Goal: Answer question/provide support

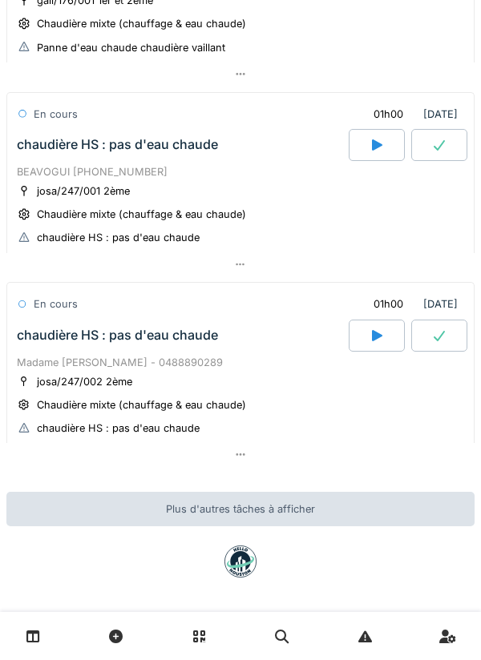
scroll to position [1058, 0]
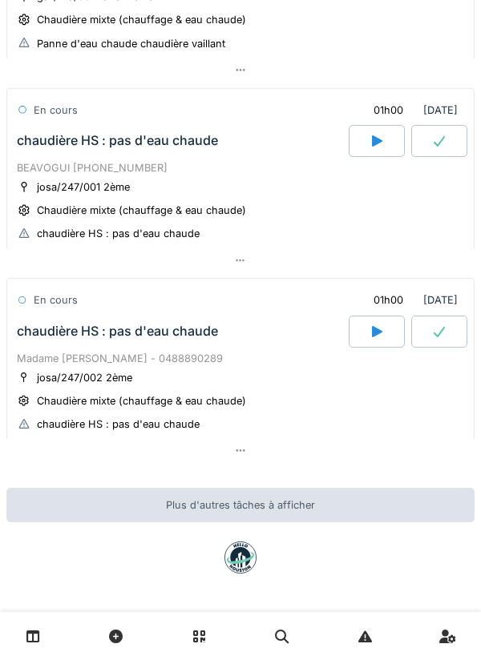
click at [129, 203] on div "Chaudière mixte (chauffage & eau chaude)" at bounding box center [141, 210] width 209 height 15
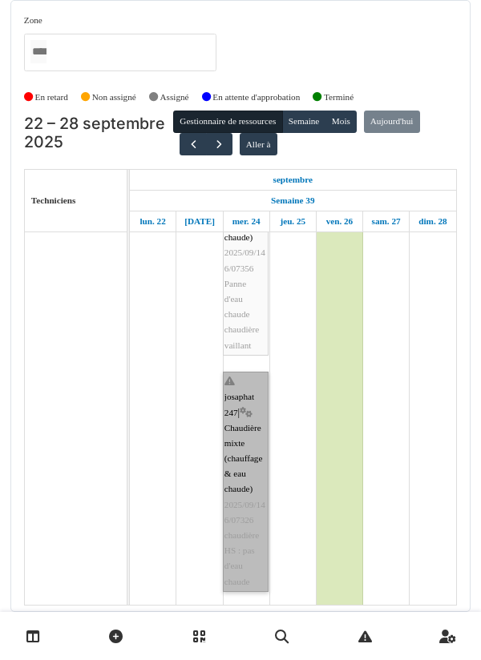
click at [249, 371] on link "josaphat 247 | Chaudière mixte (chauffage & eau chaude) 2025/09/146/07326 chaud…" at bounding box center [246, 482] width 46 height 220
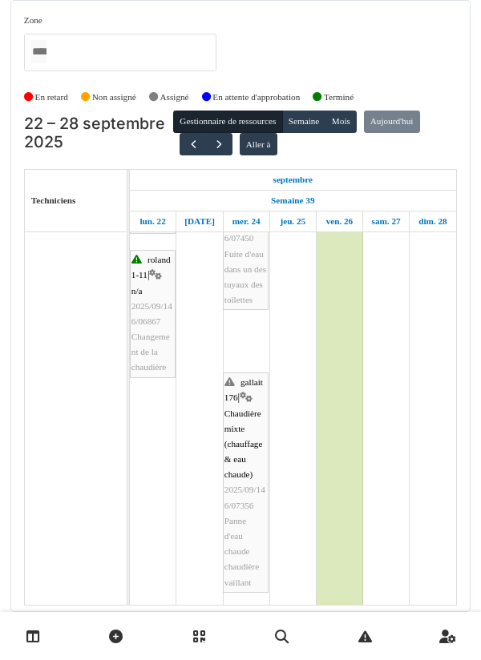
scroll to position [933, 0]
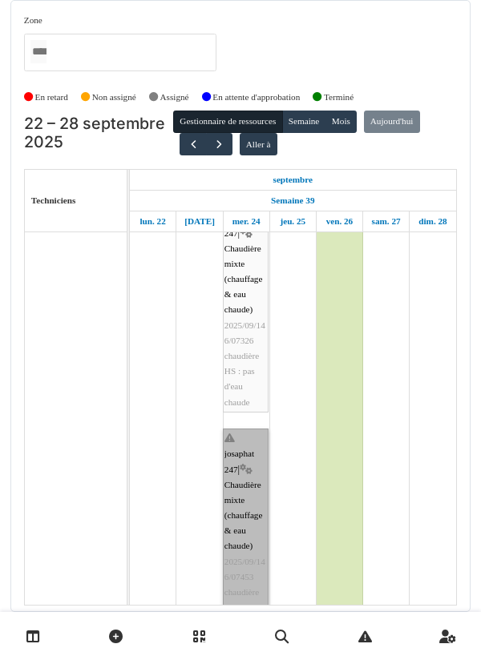
click at [248, 371] on link "josaphat 247 | Chaudière mixte (chauffage & eau chaude) 2025/09/146/07453 chaud…" at bounding box center [246, 539] width 46 height 220
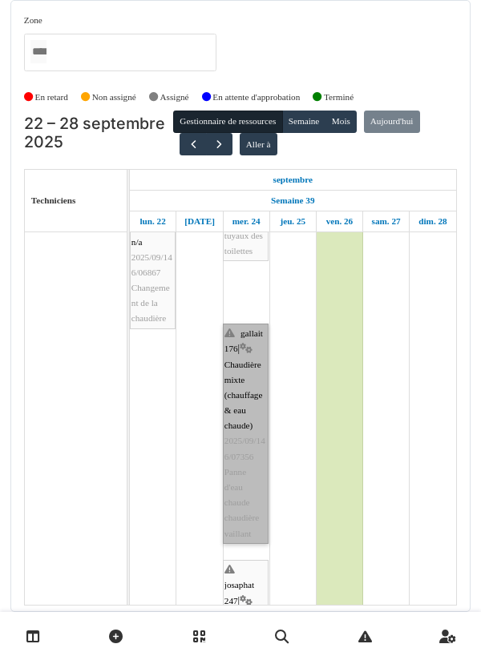
click at [252, 371] on link "gallait 176 | Chaudière mixte (chauffage & eau chaude) 2025/09/146/07356 Panne …" at bounding box center [246, 434] width 46 height 220
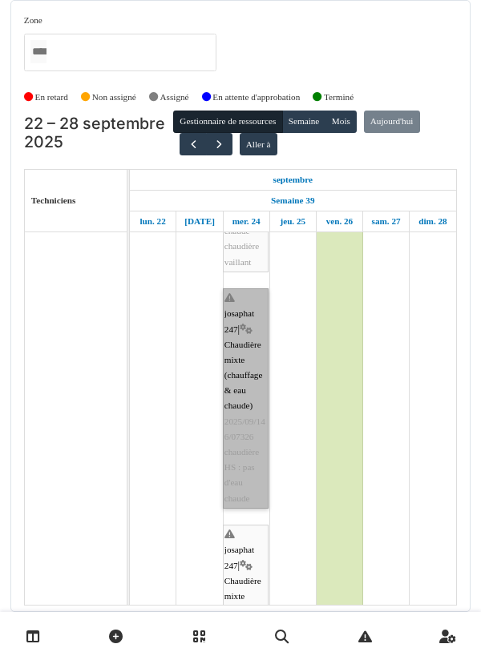
click at [262, 351] on link "josaphat 247 | Chaudière mixte (chauffage & eau chaude) 2025/09/146/07326 chaud…" at bounding box center [246, 398] width 46 height 220
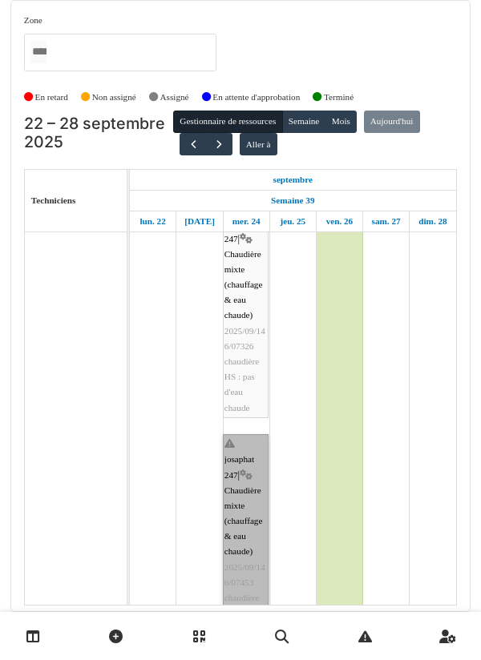
click at [238, 371] on link "josaphat 247 | Chaudière mixte (chauffage & eau chaude) 2025/09/146/07453 chaud…" at bounding box center [246, 544] width 46 height 220
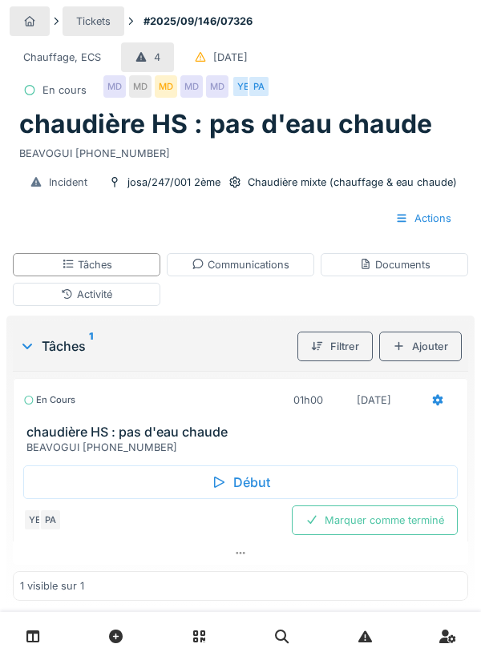
click at [470, 469] on div "Tâches 1 Filtrer Ajouter En cours 01h00 [DATE] chaudière HS : pas d'eau chaude …" at bounding box center [240, 462] width 468 height 292
click at [263, 268] on div "Communications" at bounding box center [240, 264] width 98 height 15
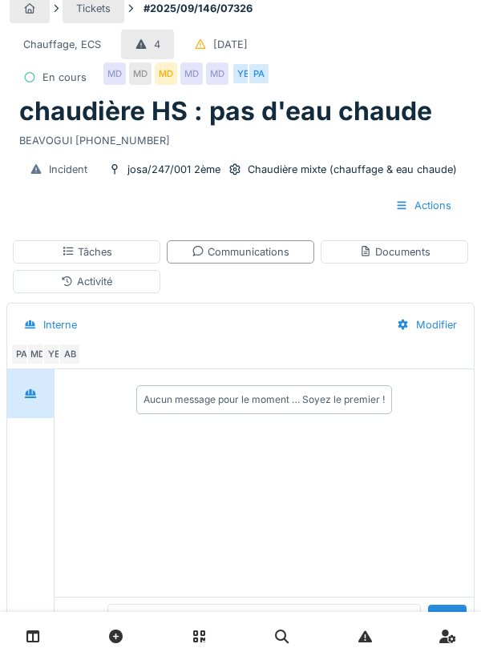
click at [152, 655] on textarea at bounding box center [263, 629] width 313 height 51
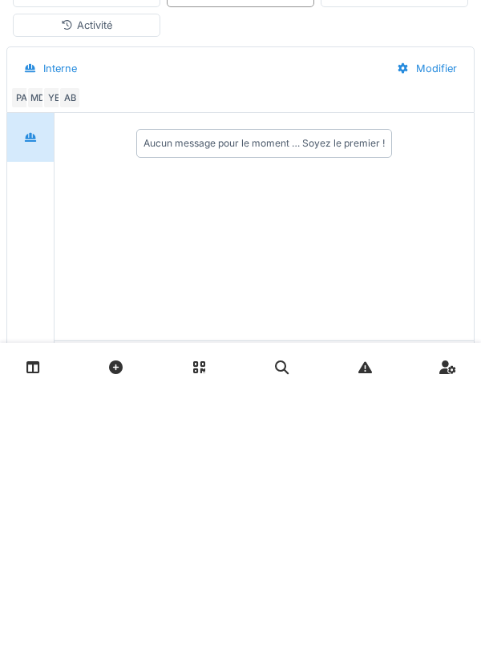
type textarea "**********"
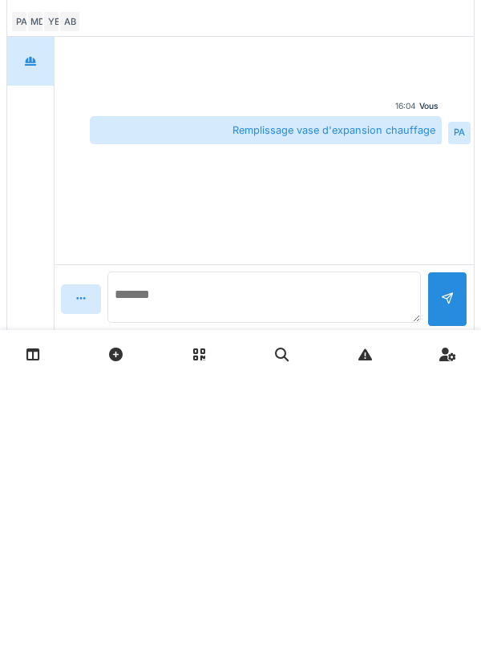
scroll to position [99, 0]
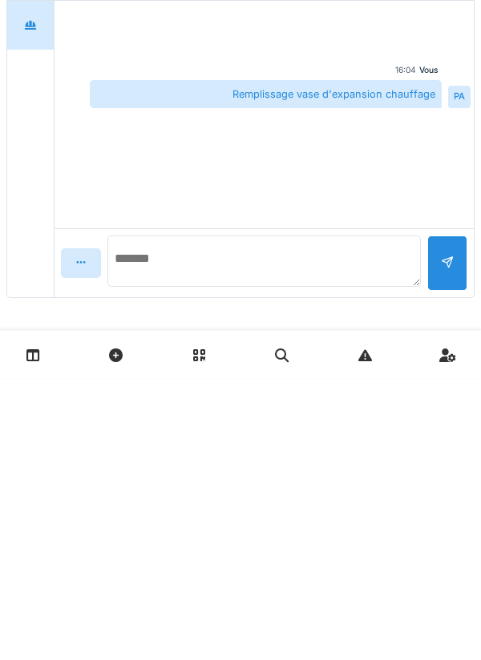
click at [235, 535] on textarea at bounding box center [263, 543] width 313 height 51
type textarea "**********"
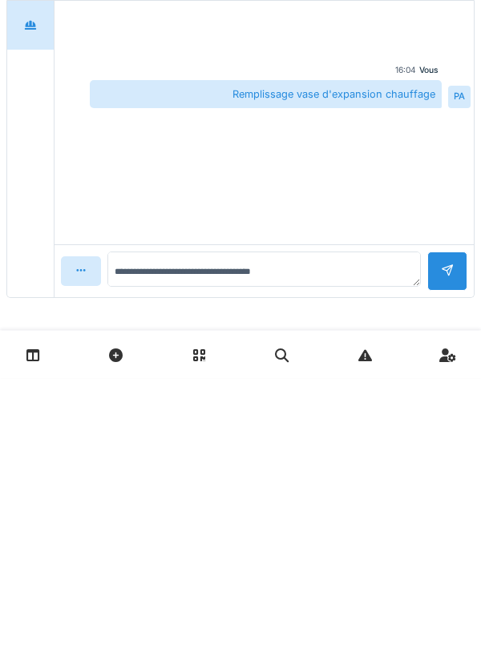
click at [461, 549] on div at bounding box center [447, 553] width 40 height 39
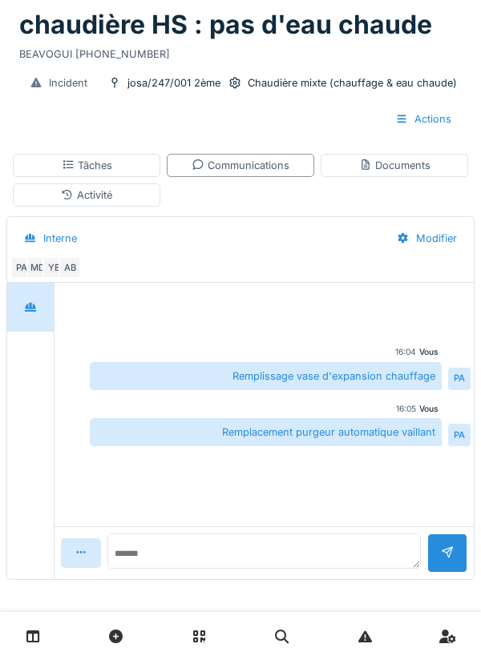
click at [143, 163] on div "Tâches" at bounding box center [86, 165] width 147 height 23
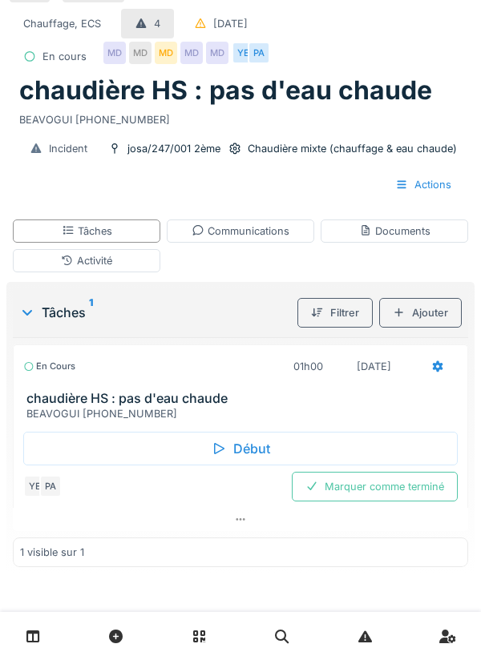
scroll to position [0, 0]
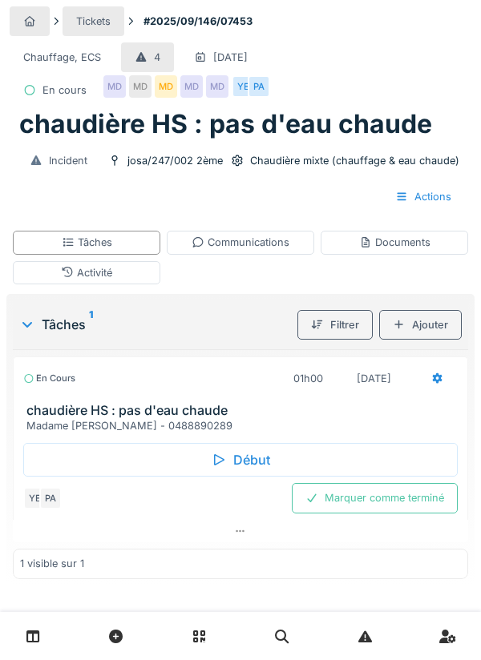
click at [460, 406] on h3 "chaudière HS : pas d'eau chaude" at bounding box center [243, 410] width 434 height 15
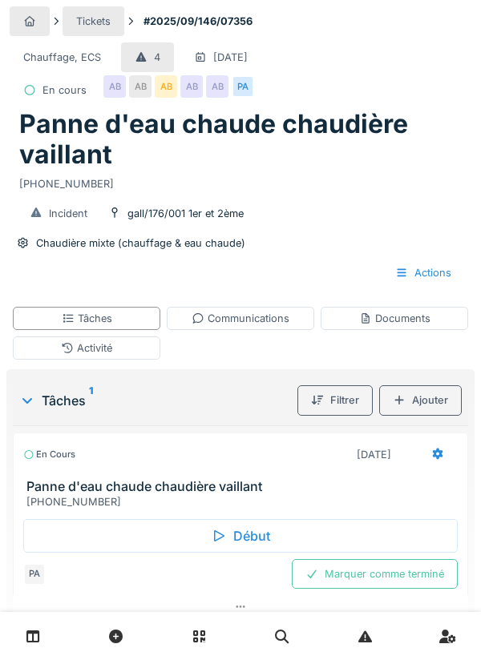
click at [142, 349] on div "Activité" at bounding box center [86, 347] width 147 height 23
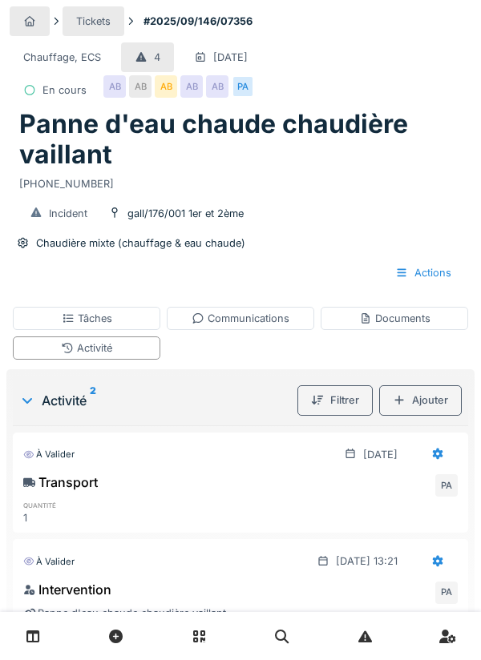
click at [142, 322] on div "Tâches" at bounding box center [86, 318] width 147 height 23
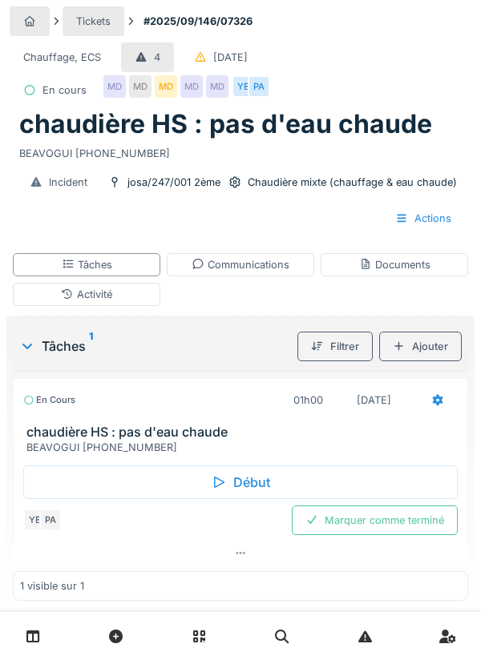
click at [127, 292] on div "Activité" at bounding box center [86, 294] width 147 height 23
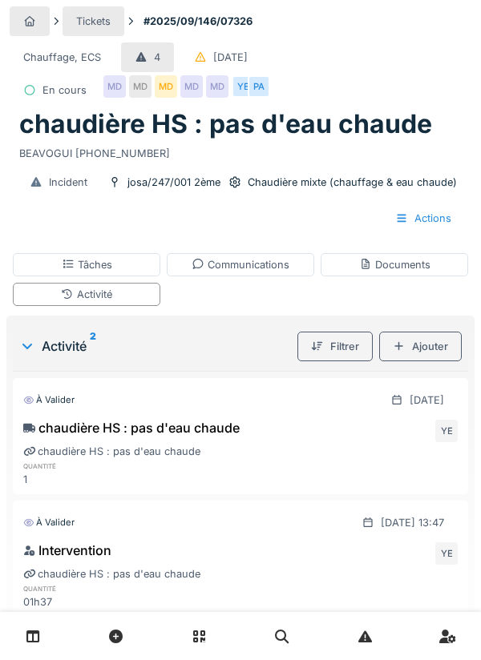
click at [142, 265] on div "Tâches" at bounding box center [86, 264] width 147 height 23
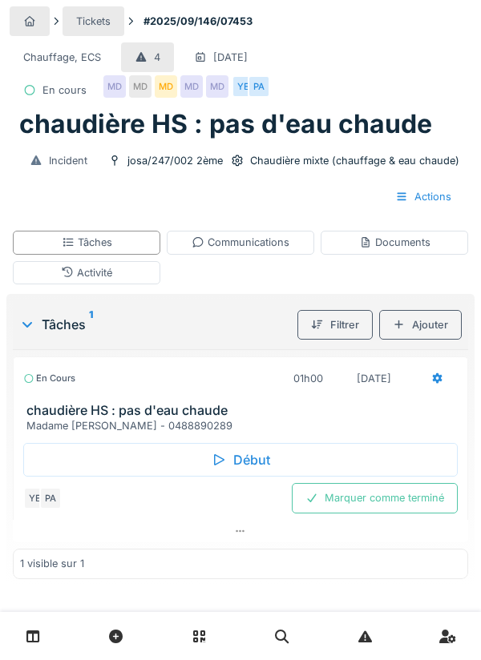
click at [147, 280] on div "Activité" at bounding box center [86, 272] width 147 height 23
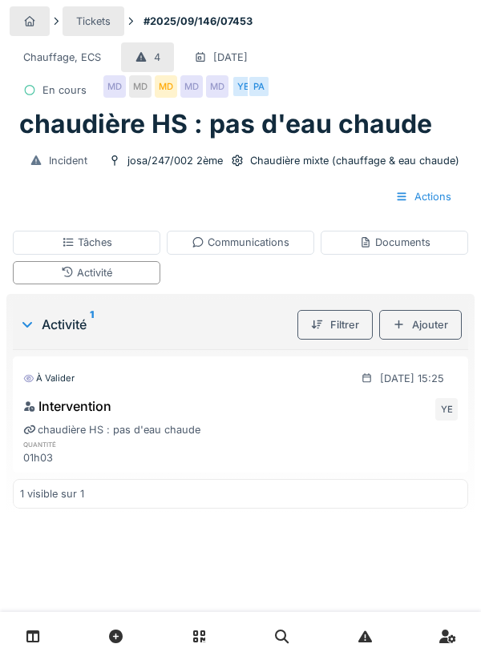
click at [437, 328] on div "Ajouter" at bounding box center [420, 325] width 83 height 30
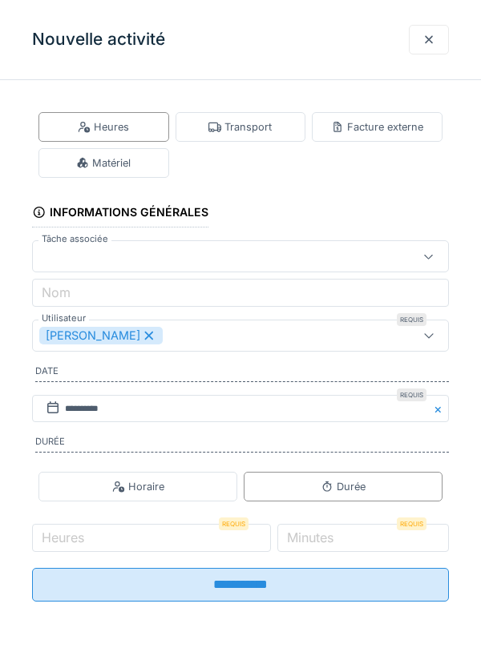
click at [155, 161] on div "Matériel" at bounding box center [103, 163] width 131 height 30
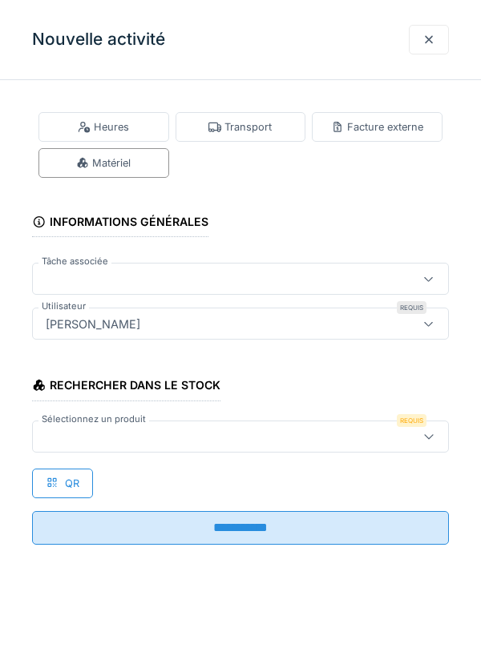
click at [202, 445] on div at bounding box center [213, 437] width 349 height 18
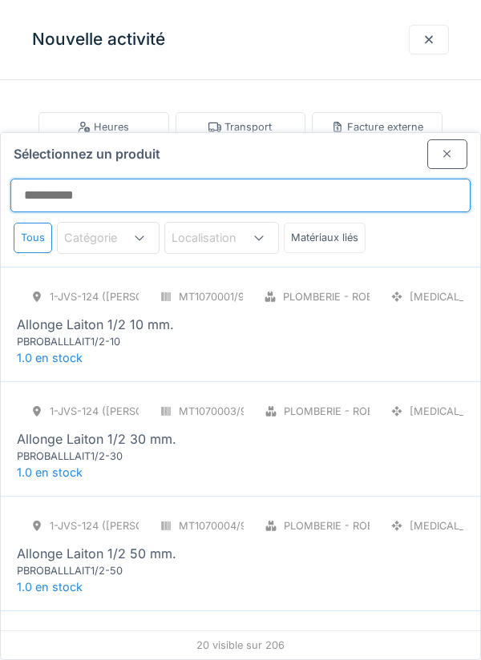
click at [123, 179] on input "Sélectionnez un produit" at bounding box center [240, 196] width 460 height 34
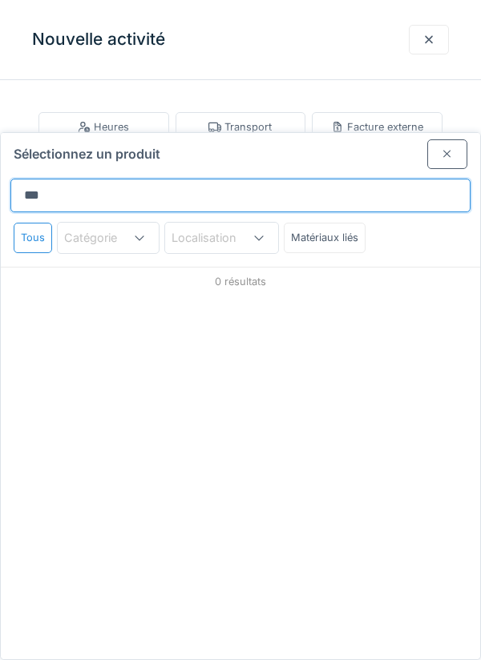
type input "****"
type input "*********"
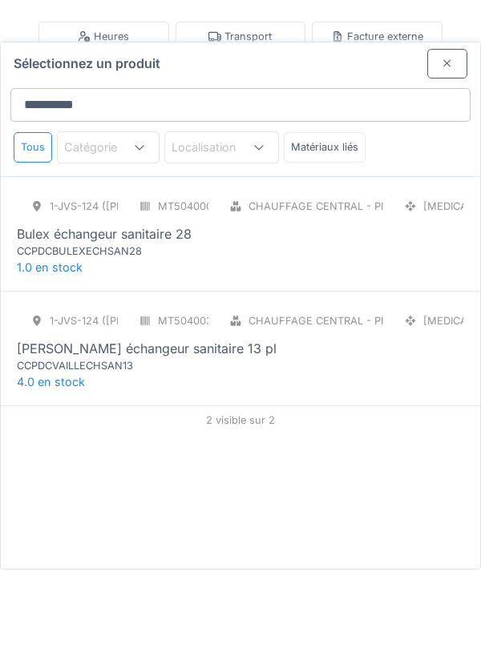
click at [143, 429] on div "[PERSON_NAME] échangeur sanitaire 13 pl" at bounding box center [147, 438] width 260 height 19
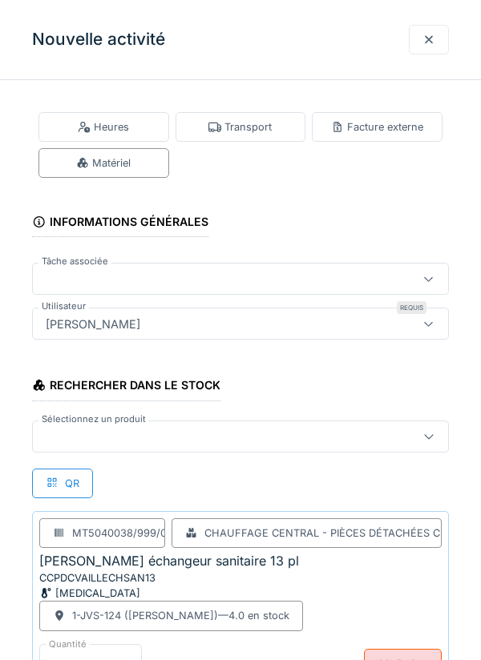
click at [102, 438] on div at bounding box center [213, 437] width 349 height 18
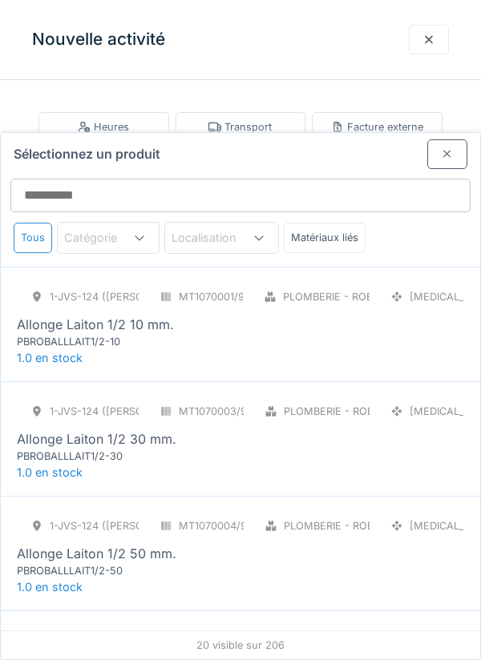
scroll to position [106, 0]
click at [465, 499] on div "1-JVS-124 (PETER) MT1070004/999/005 Plomberie - Robinetterie [MEDICAL_DATA] All…" at bounding box center [240, 553] width 479 height 115
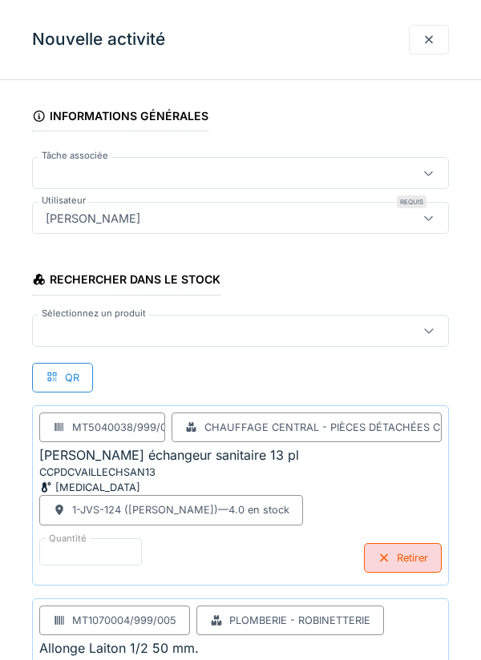
click at [91, 331] on div at bounding box center [213, 331] width 349 height 18
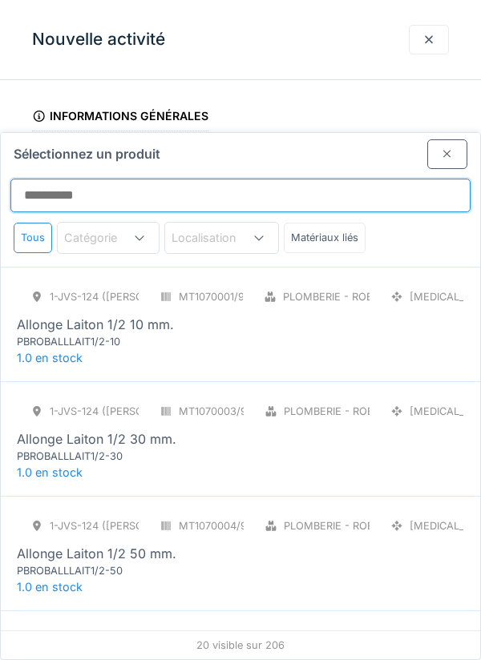
click at [102, 179] on input "Sélectionnez un produit" at bounding box center [240, 196] width 460 height 34
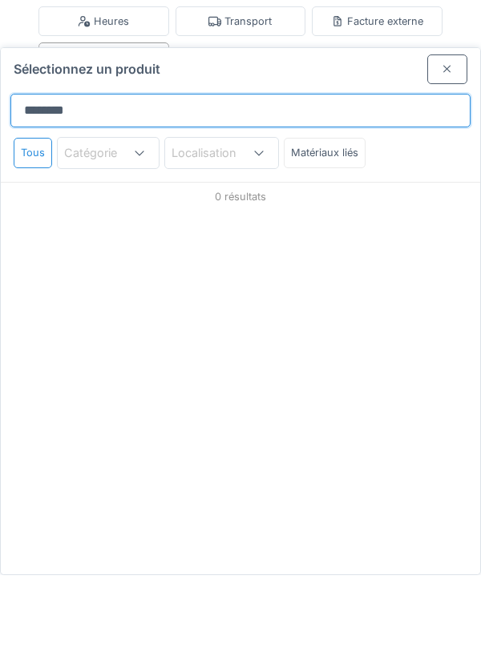
scroll to position [0, 0]
type input "**********"
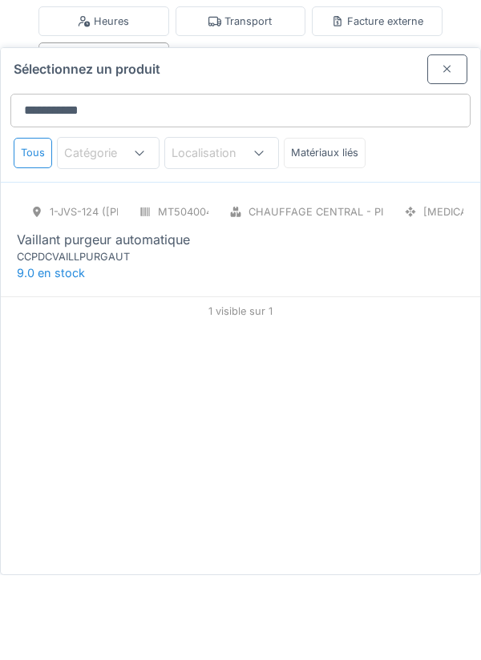
click at [159, 315] on div "Vaillant purgeur automatique" at bounding box center [103, 324] width 173 height 19
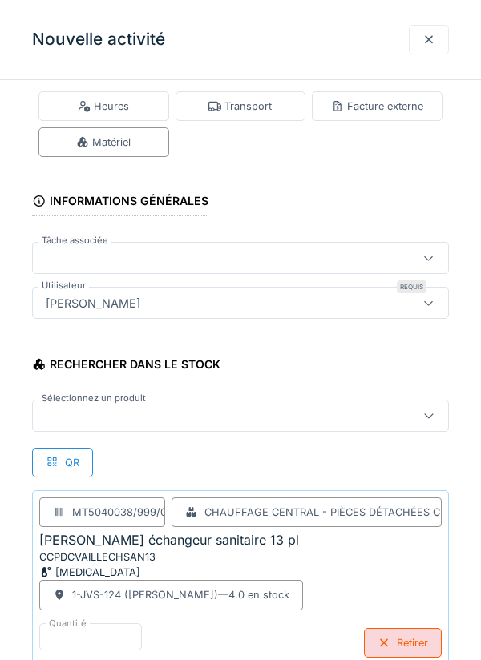
click at [171, 404] on div at bounding box center [240, 416] width 417 height 32
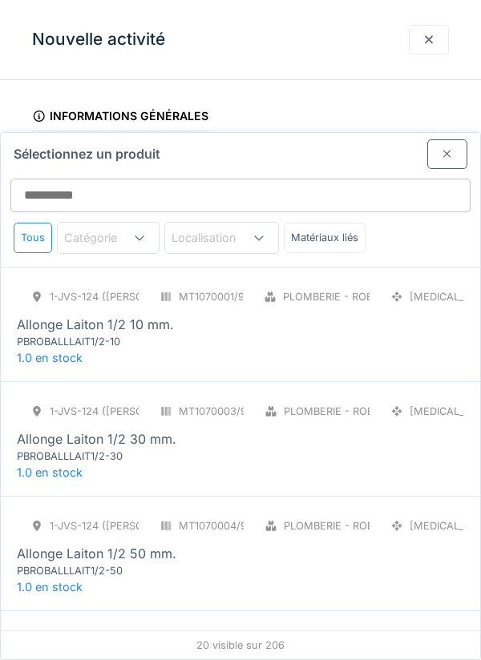
scroll to position [168, 0]
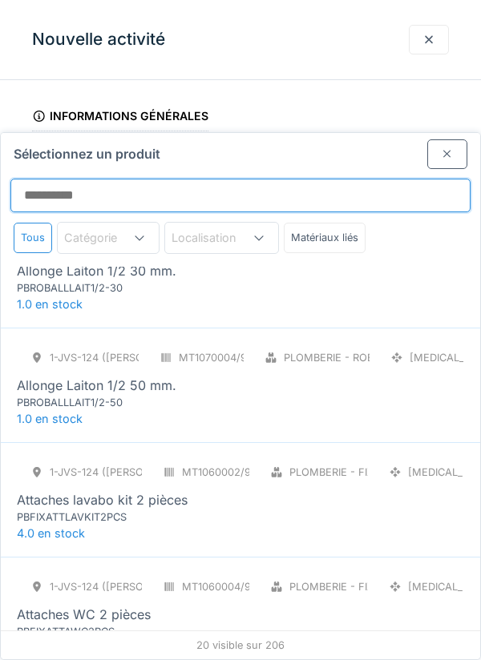
click at [155, 179] on input "Sélectionnez un produit" at bounding box center [240, 196] width 460 height 34
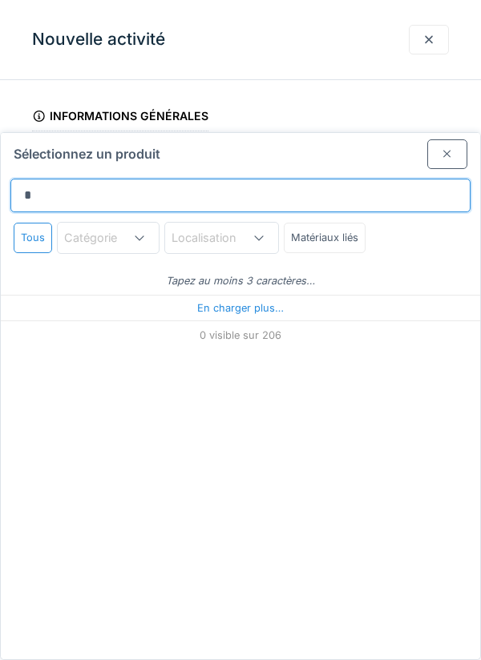
scroll to position [0, 0]
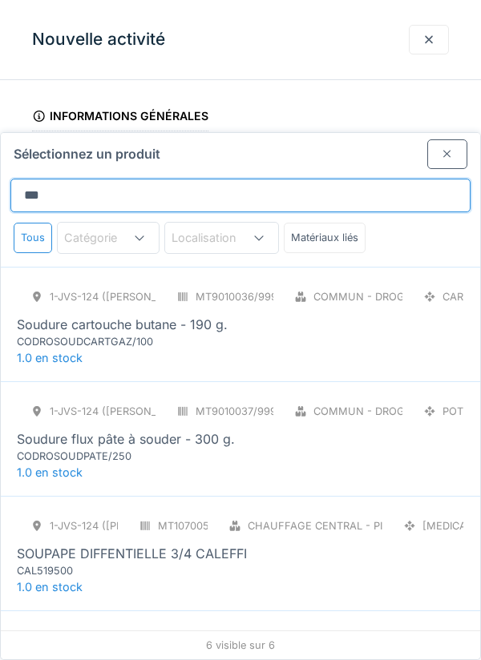
type input "****"
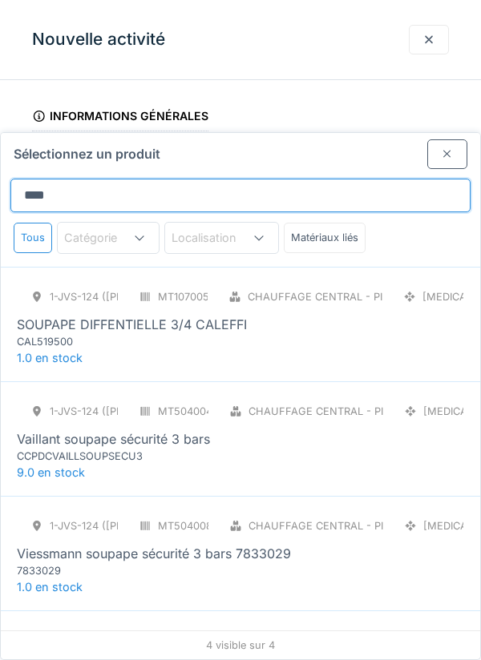
scroll to position [33, 0]
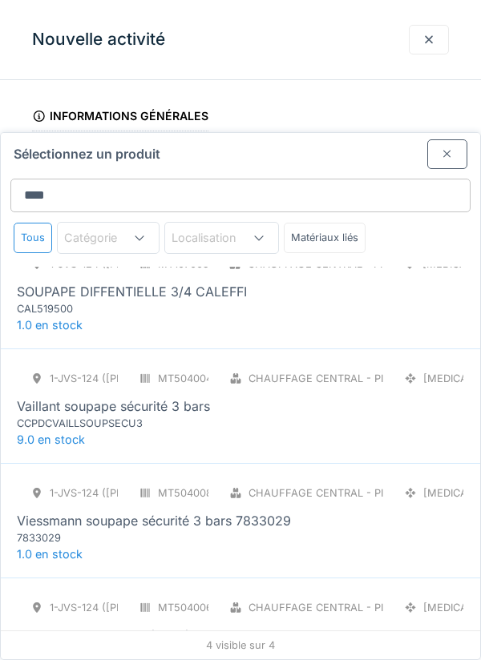
click at [177, 397] on div "Vaillant soupape sécurité 3 bars" at bounding box center [113, 406] width 193 height 19
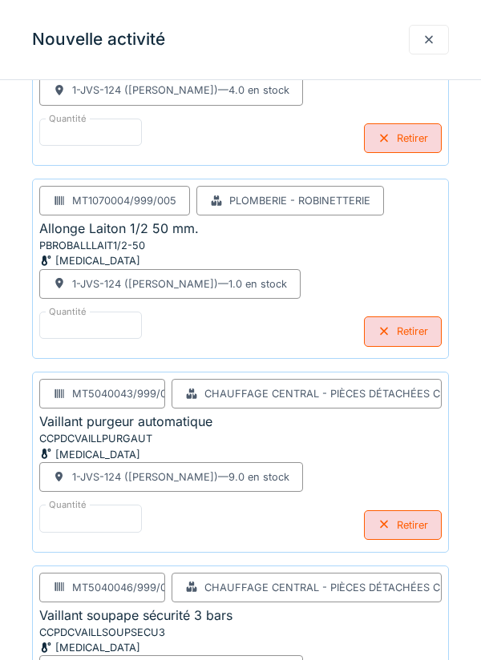
scroll to position [613, 0]
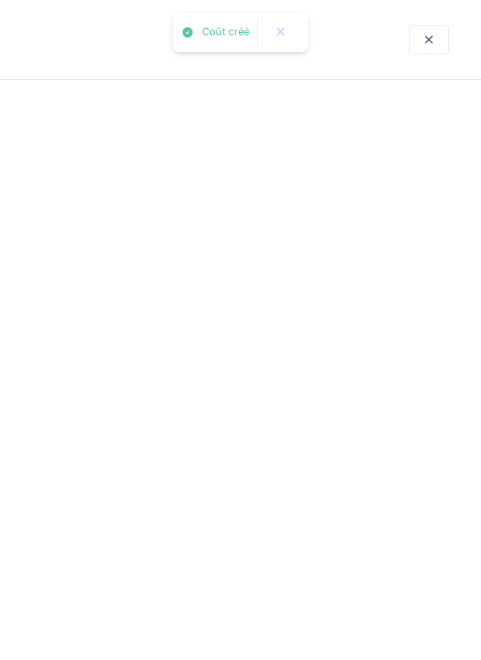
scroll to position [0, 0]
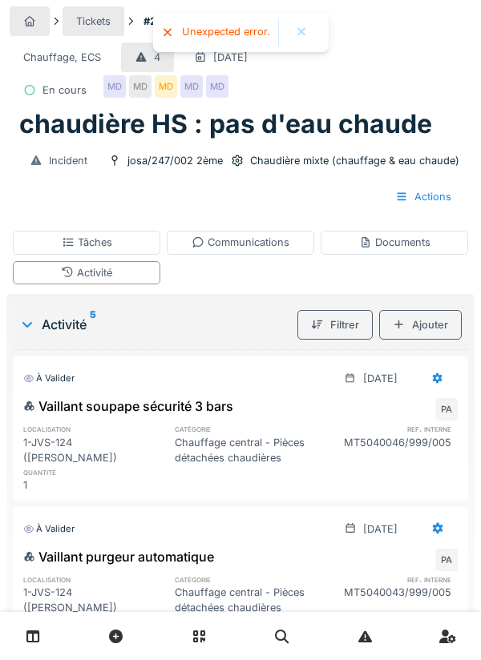
click at [140, 279] on div "Activité" at bounding box center [86, 272] width 147 height 23
click at [131, 272] on div "Activité" at bounding box center [86, 272] width 147 height 23
click at [432, 324] on div "Ajouter" at bounding box center [420, 325] width 83 height 30
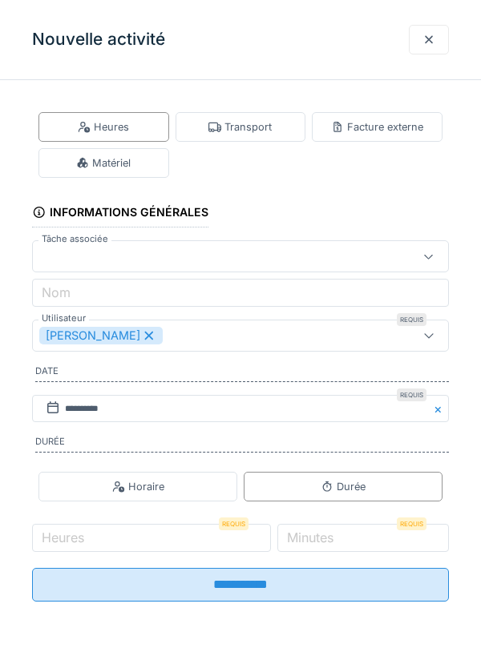
click at [143, 137] on div "Heures" at bounding box center [103, 127] width 131 height 30
click at [313, 492] on div "Durée" at bounding box center [343, 487] width 199 height 30
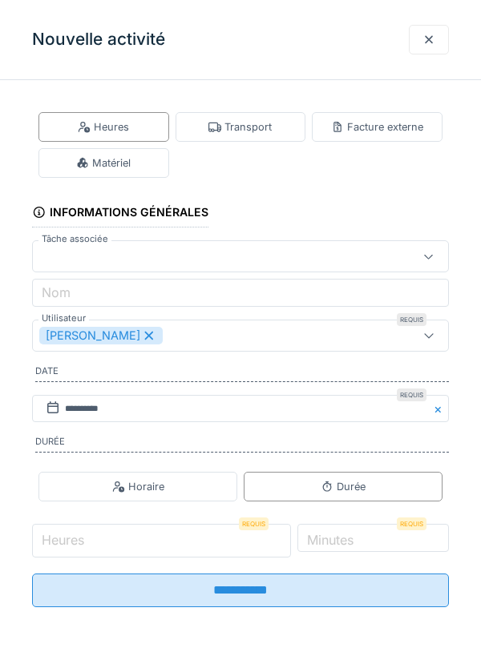
click at [187, 542] on input "Heures" at bounding box center [161, 541] width 259 height 34
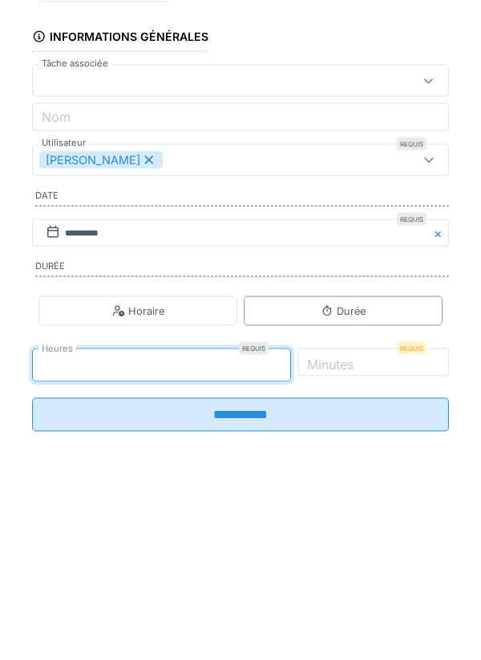
type input "*"
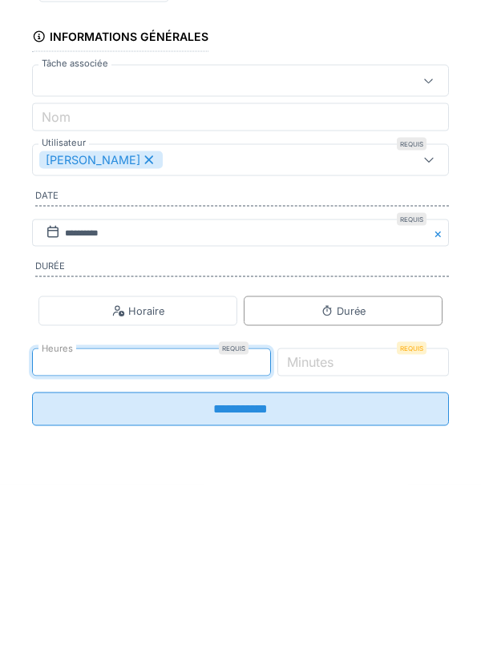
click at [336, 546] on label "Minutes" at bounding box center [310, 537] width 53 height 19
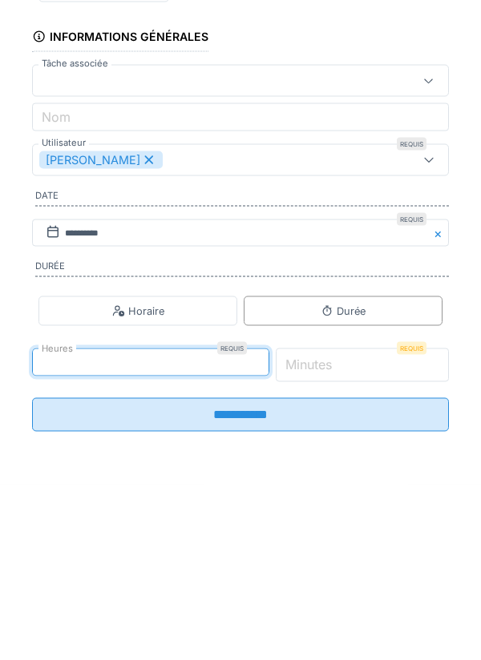
click at [362, 546] on input "*" at bounding box center [363, 541] width 174 height 34
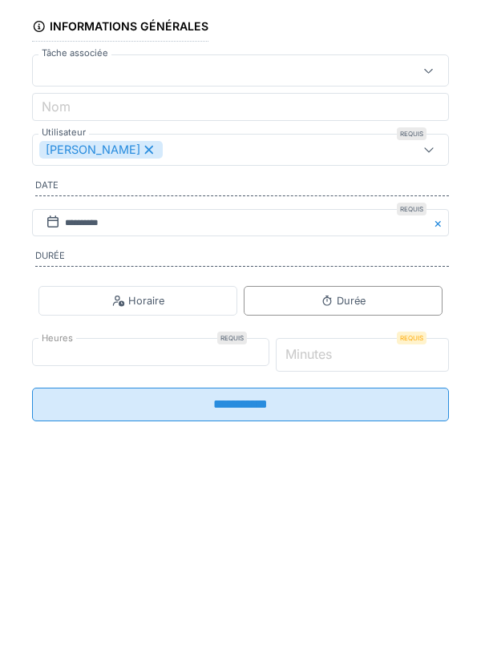
scroll to position [73, 0]
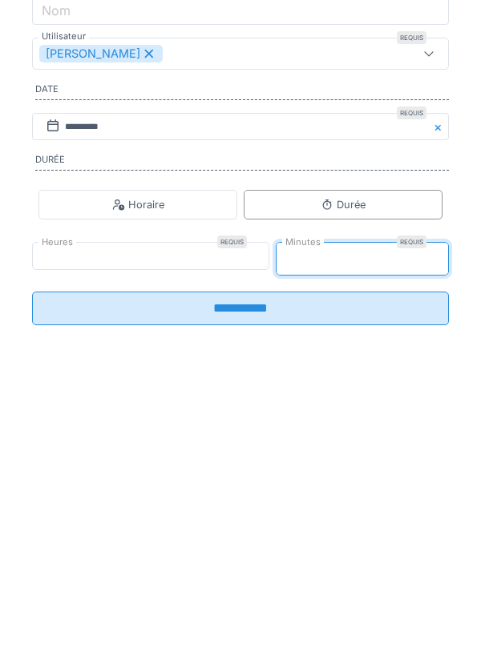
type input "**"
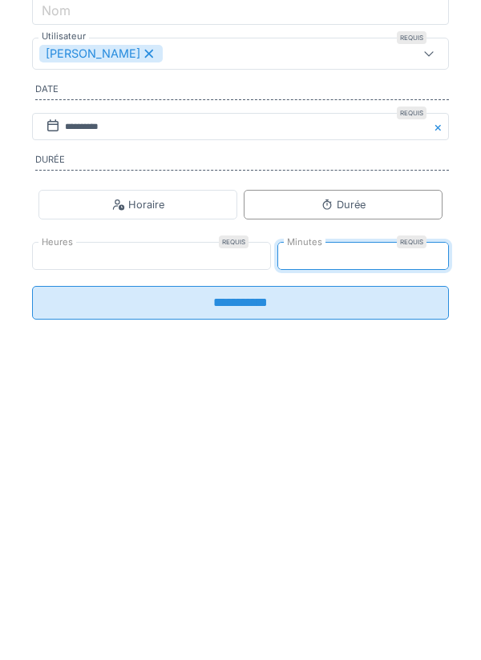
click at [353, 602] on input "**********" at bounding box center [240, 585] width 417 height 34
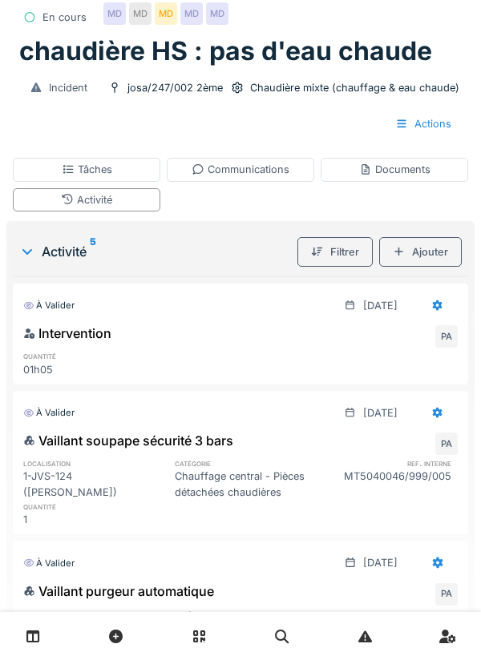
click at [418, 177] on div "Documents" at bounding box center [393, 169] width 147 height 23
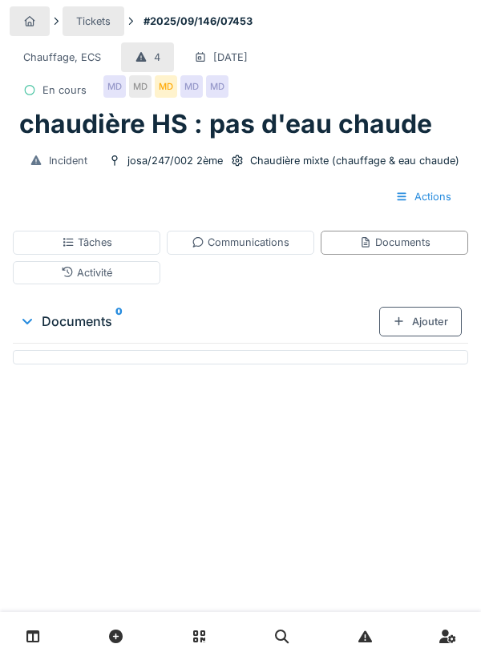
click at [430, 321] on div "Ajouter" at bounding box center [420, 322] width 83 height 30
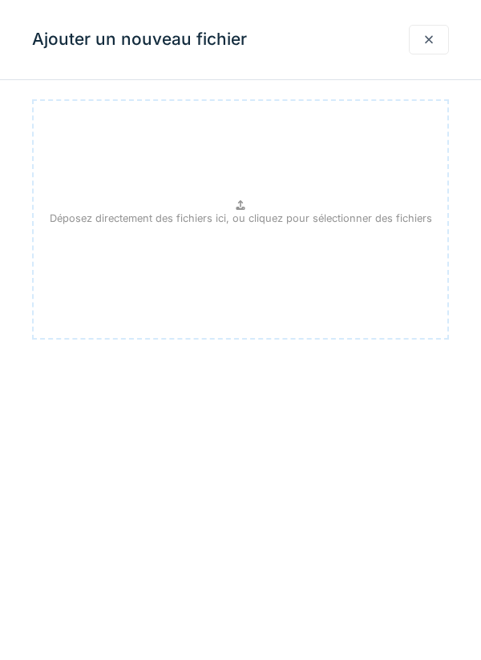
click at [318, 220] on p "Déposez directement des fichiers ici, ou cliquez pour sélectionner des fichiers" at bounding box center [241, 218] width 382 height 15
type input "**********"
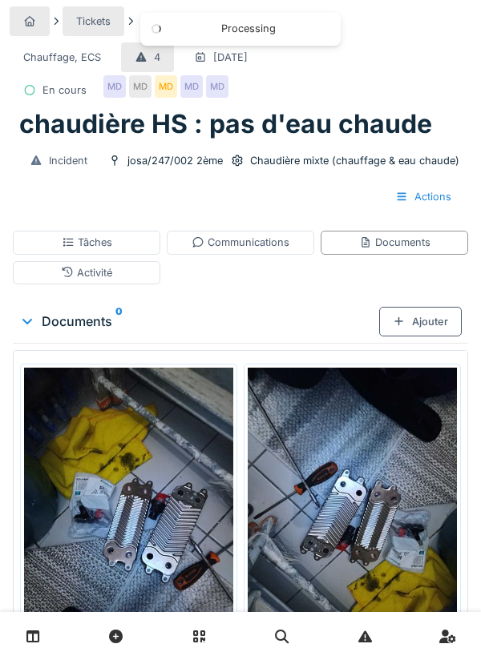
click at [244, 252] on div "Communications" at bounding box center [240, 242] width 147 height 23
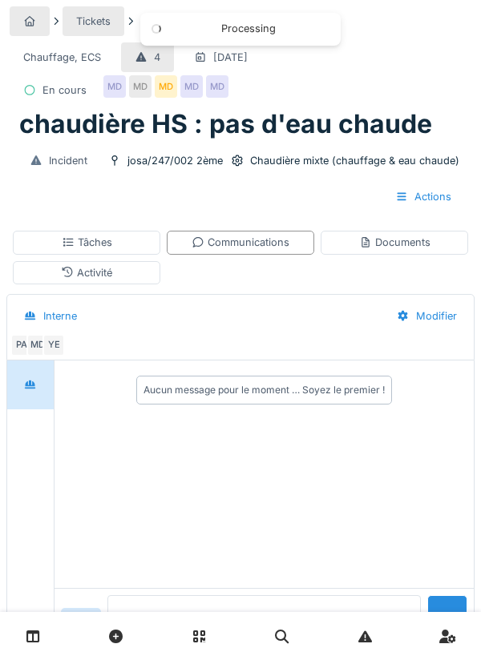
click at [230, 647] on textarea at bounding box center [263, 620] width 313 height 51
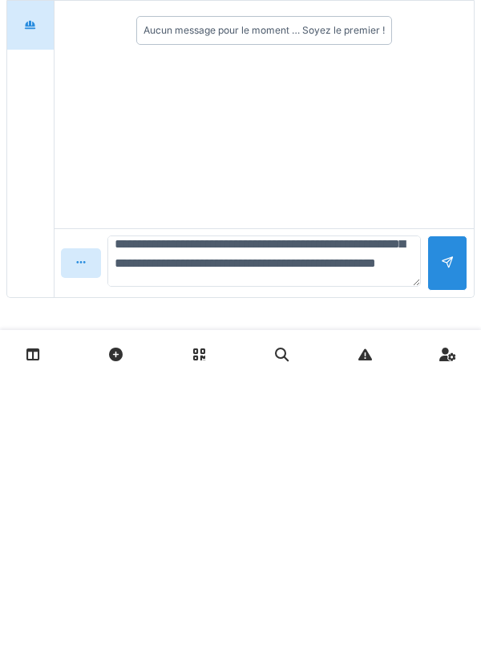
scroll to position [58, 0]
click at [394, 559] on textarea "**********" at bounding box center [263, 543] width 313 height 51
type textarea "**********"
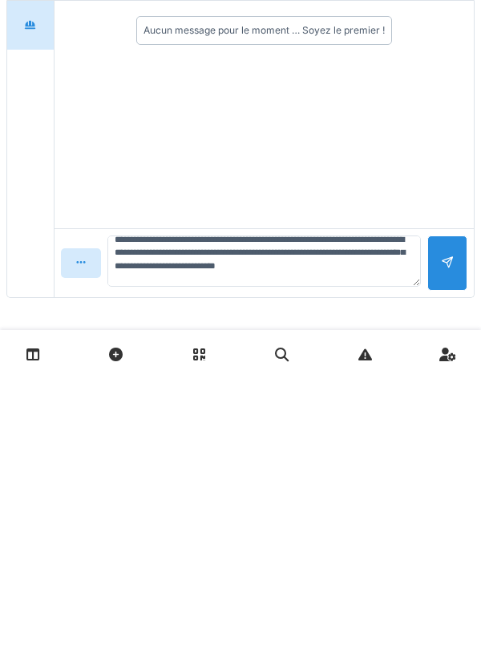
click at [453, 546] on div at bounding box center [447, 545] width 13 height 15
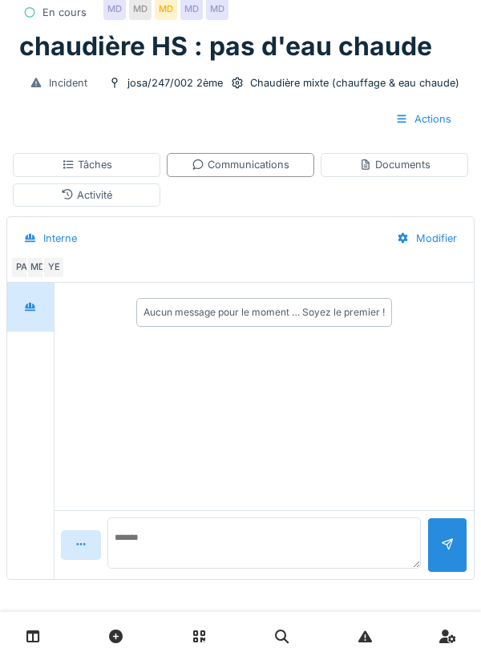
scroll to position [0, 0]
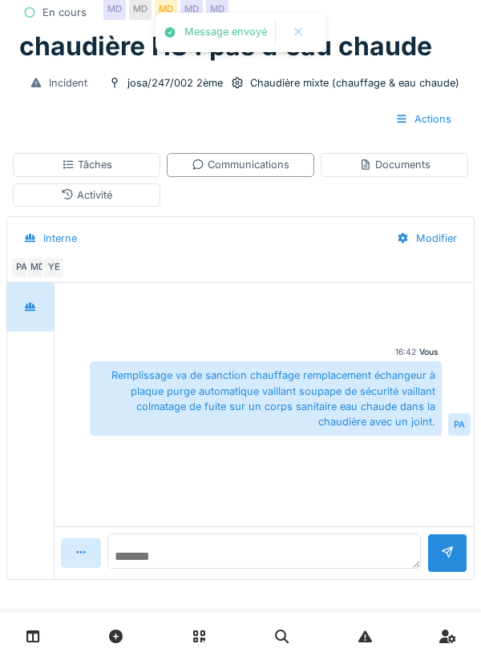
click at [356, 550] on textarea at bounding box center [263, 551] width 313 height 35
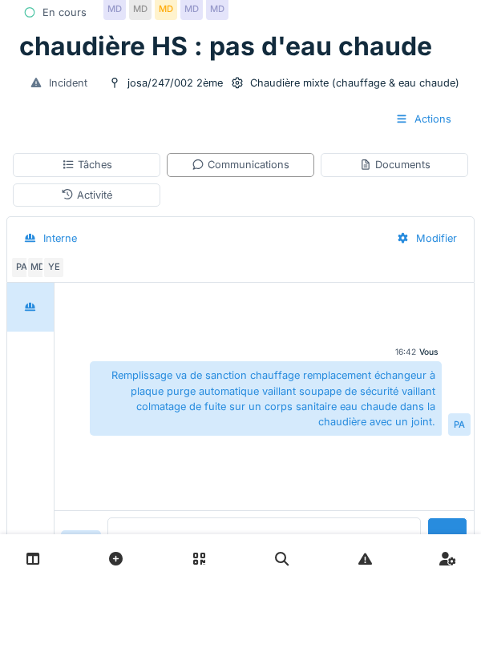
type textarea "*****"
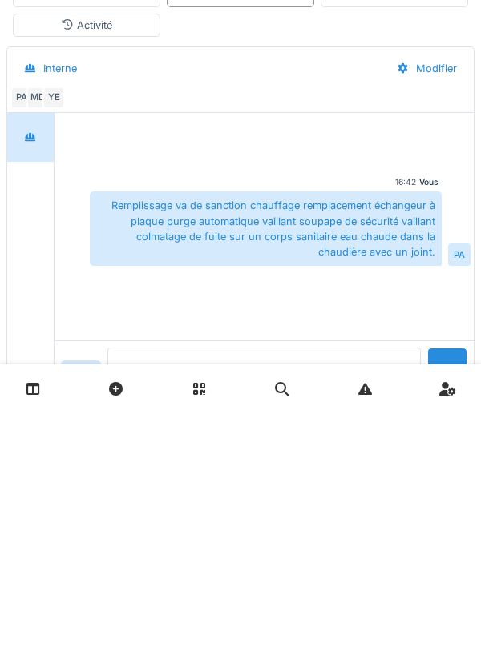
type textarea "*********"
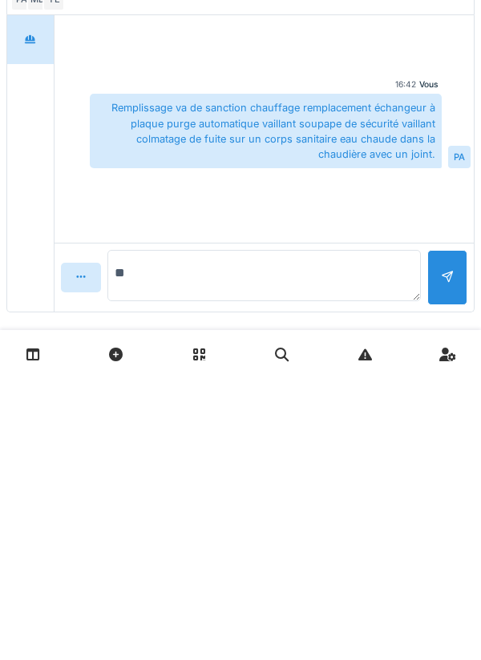
type textarea "*"
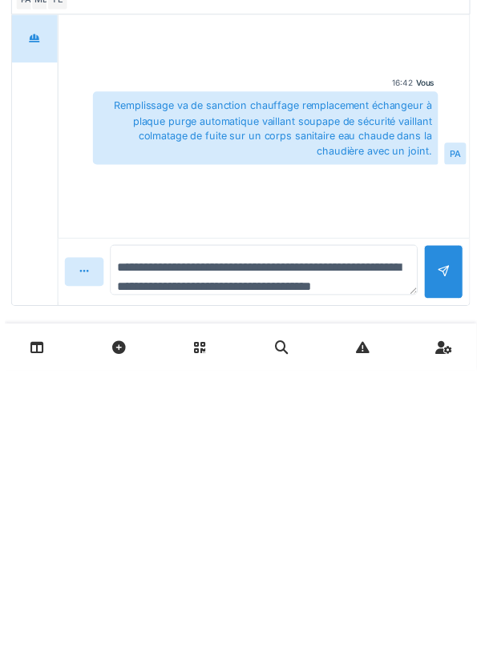
scroll to position [19, 0]
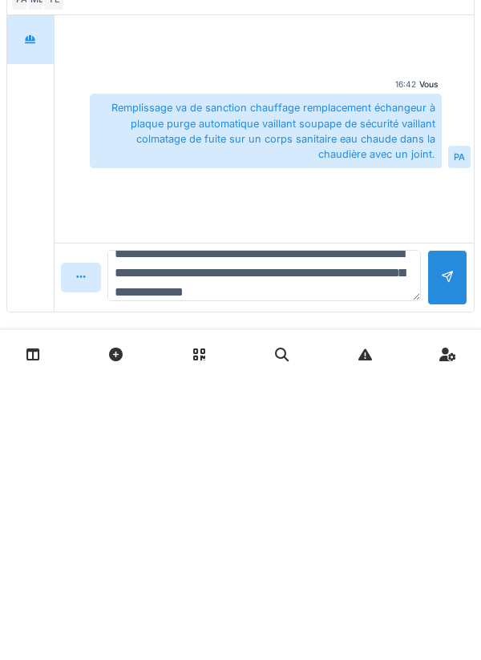
type textarea "**********"
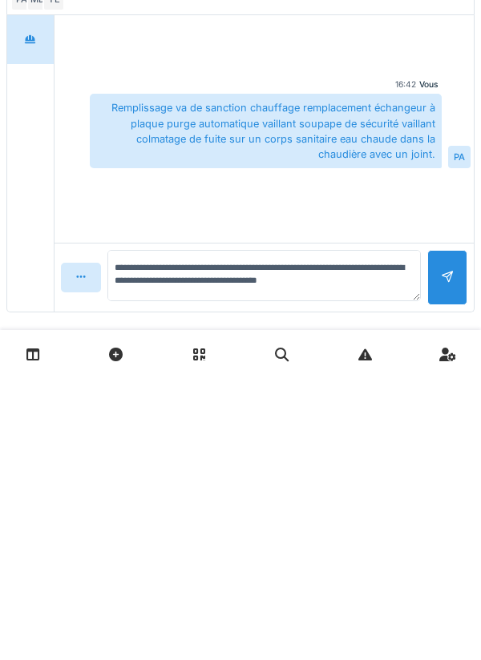
click at [455, 561] on div at bounding box center [447, 559] width 40 height 55
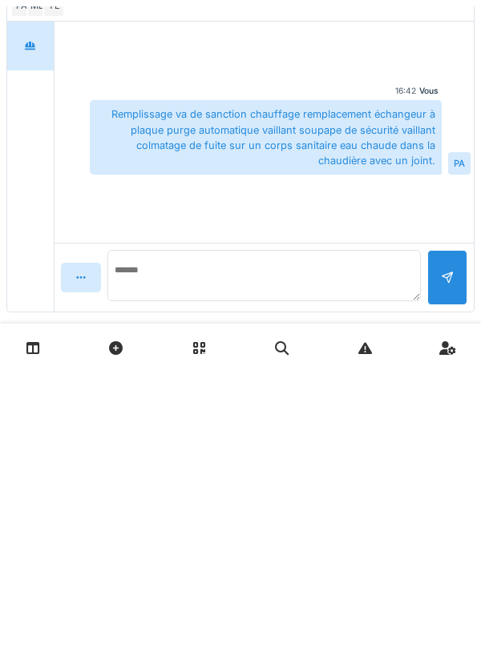
scroll to position [0, 0]
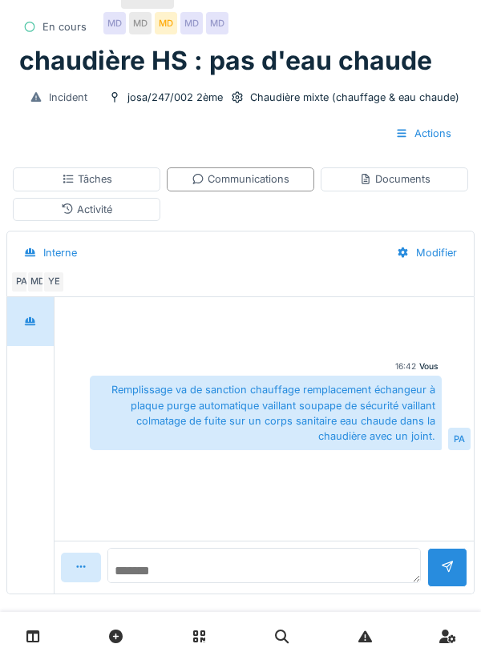
click at [364, 564] on textarea at bounding box center [263, 565] width 313 height 35
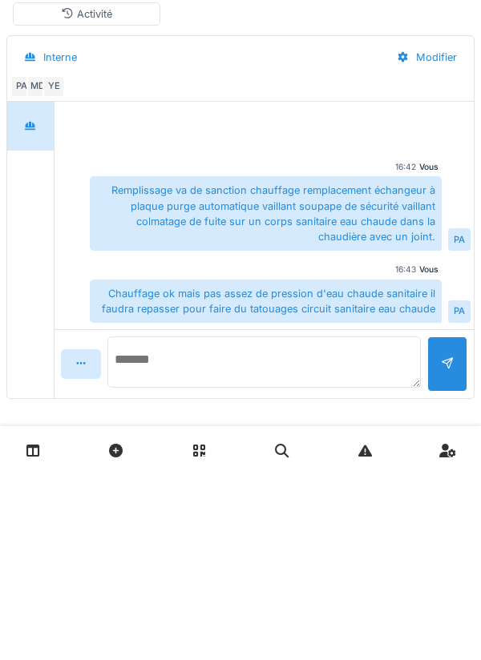
scroll to position [78, 0]
